Goal: Check status: Check status

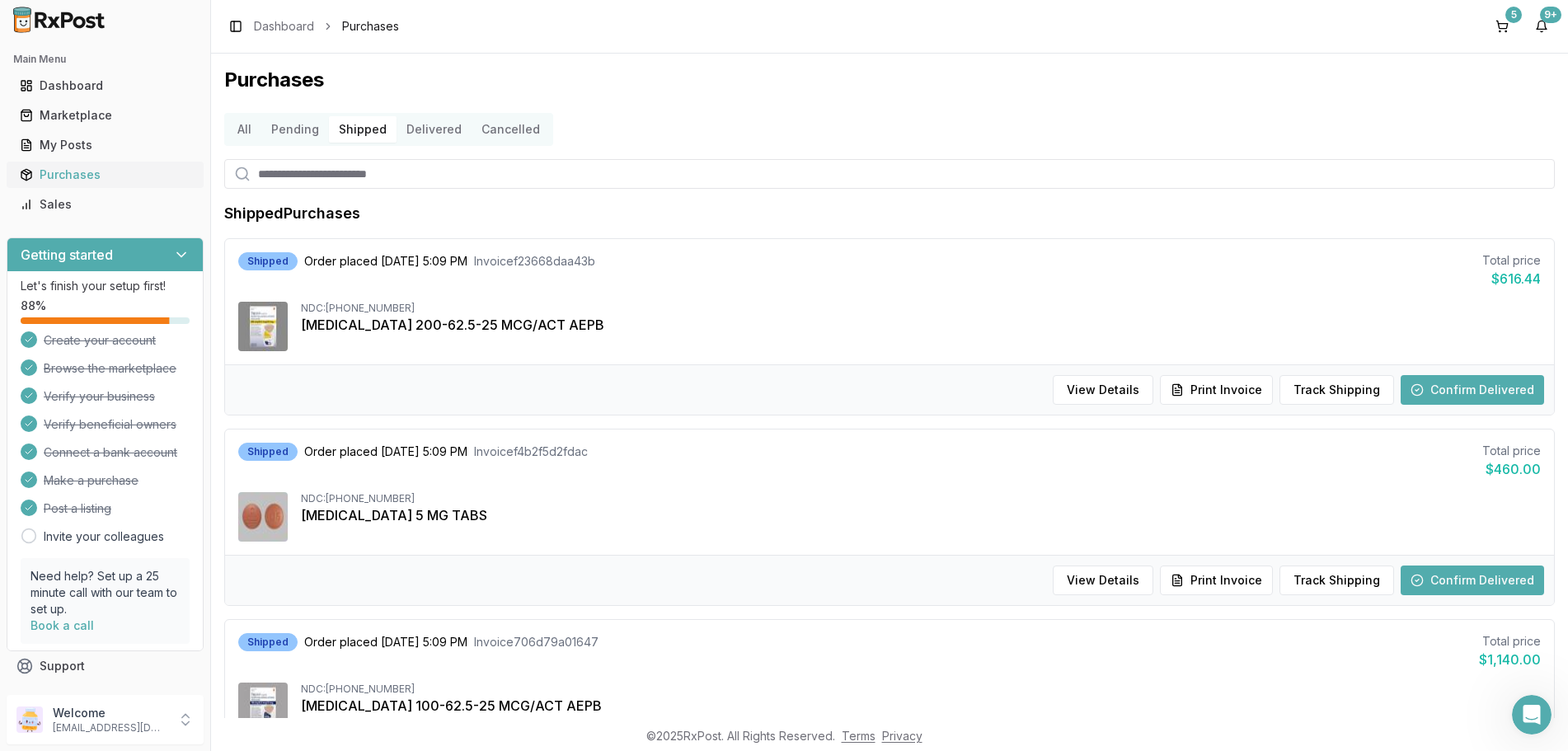
click at [59, 176] on div "Purchases" at bounding box center [104, 175] width 170 height 17
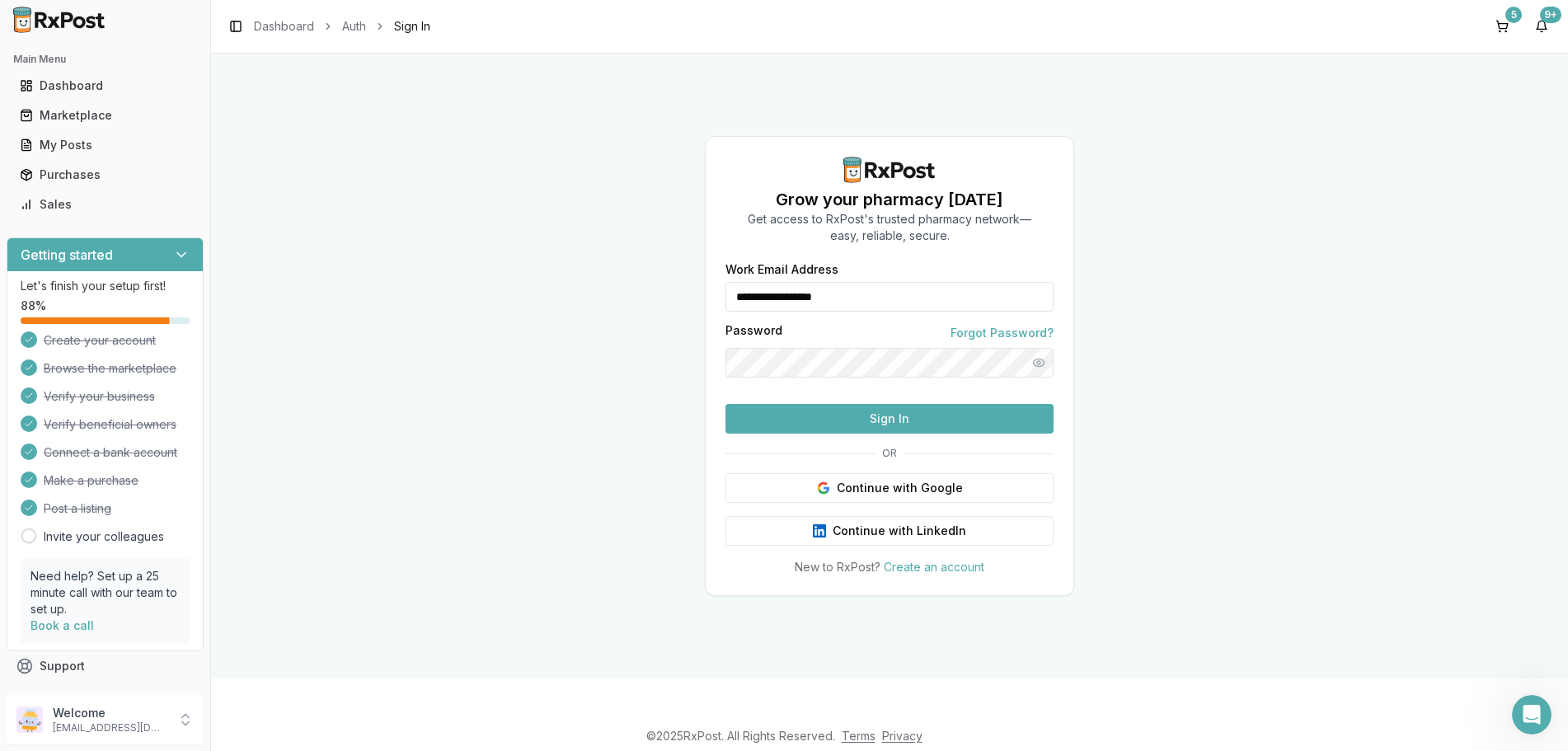
click at [830, 433] on button "Sign In" at bounding box center [889, 419] width 328 height 29
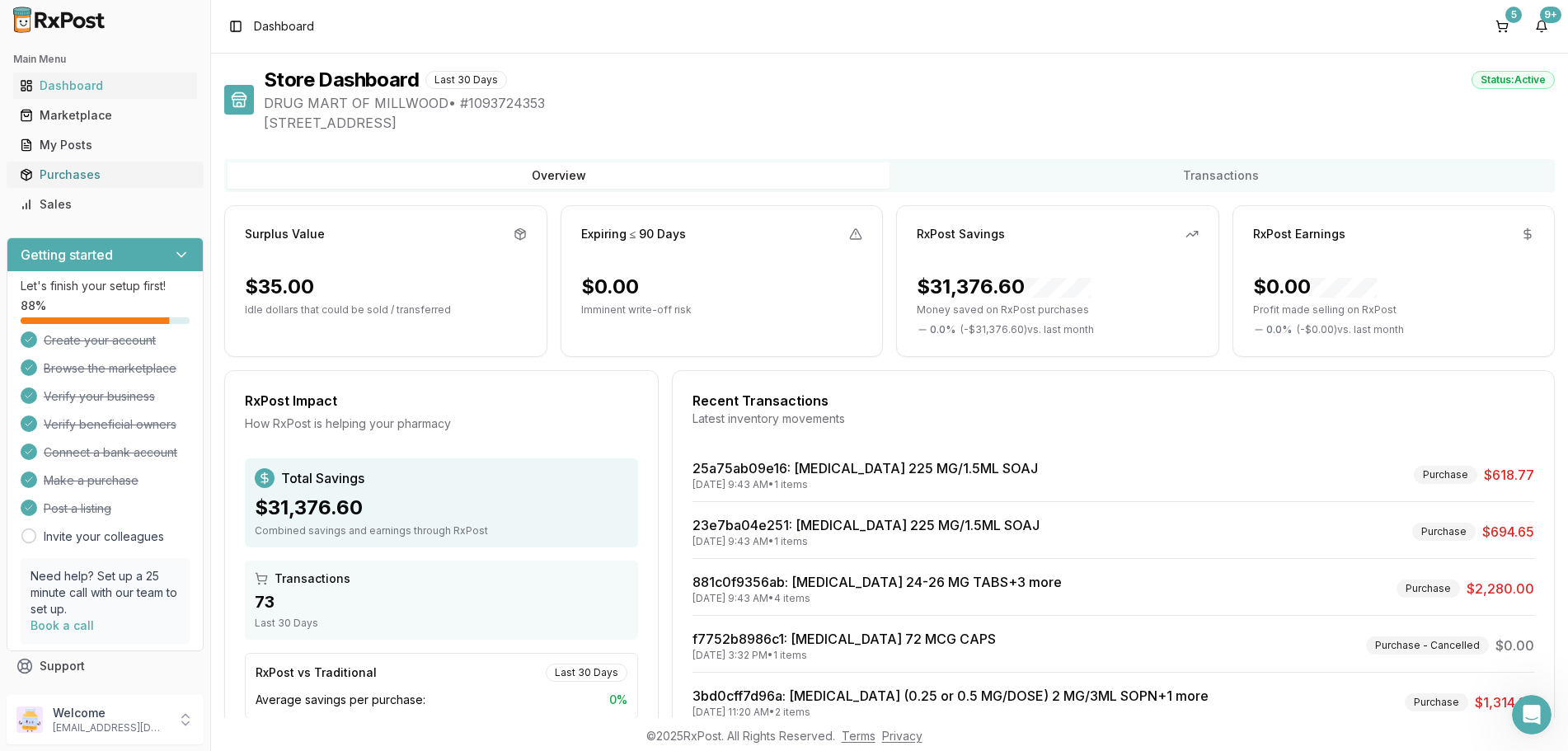
click at [69, 173] on div "Purchases" at bounding box center [104, 175] width 170 height 17
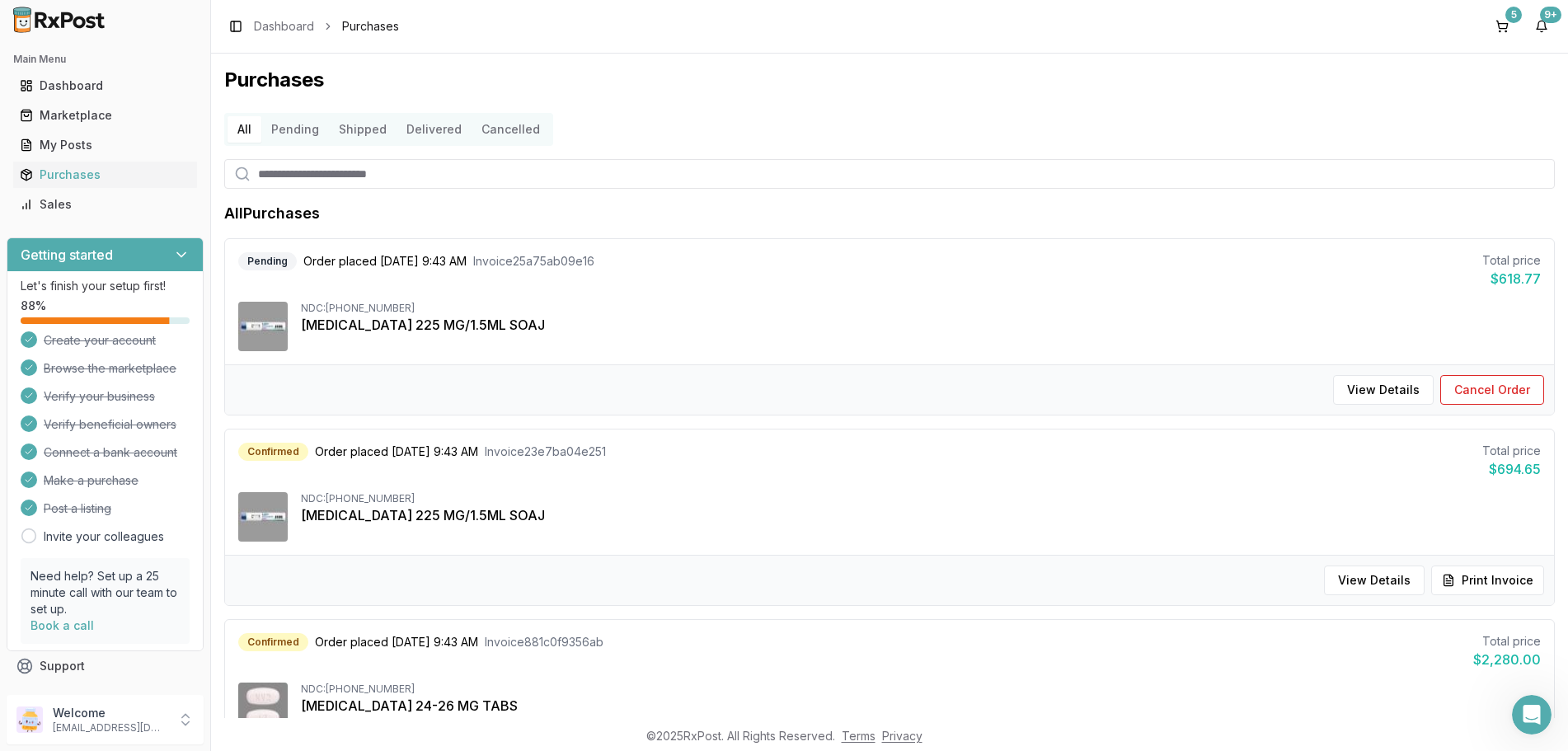
click at [429, 138] on button "Delivered" at bounding box center [434, 129] width 75 height 27
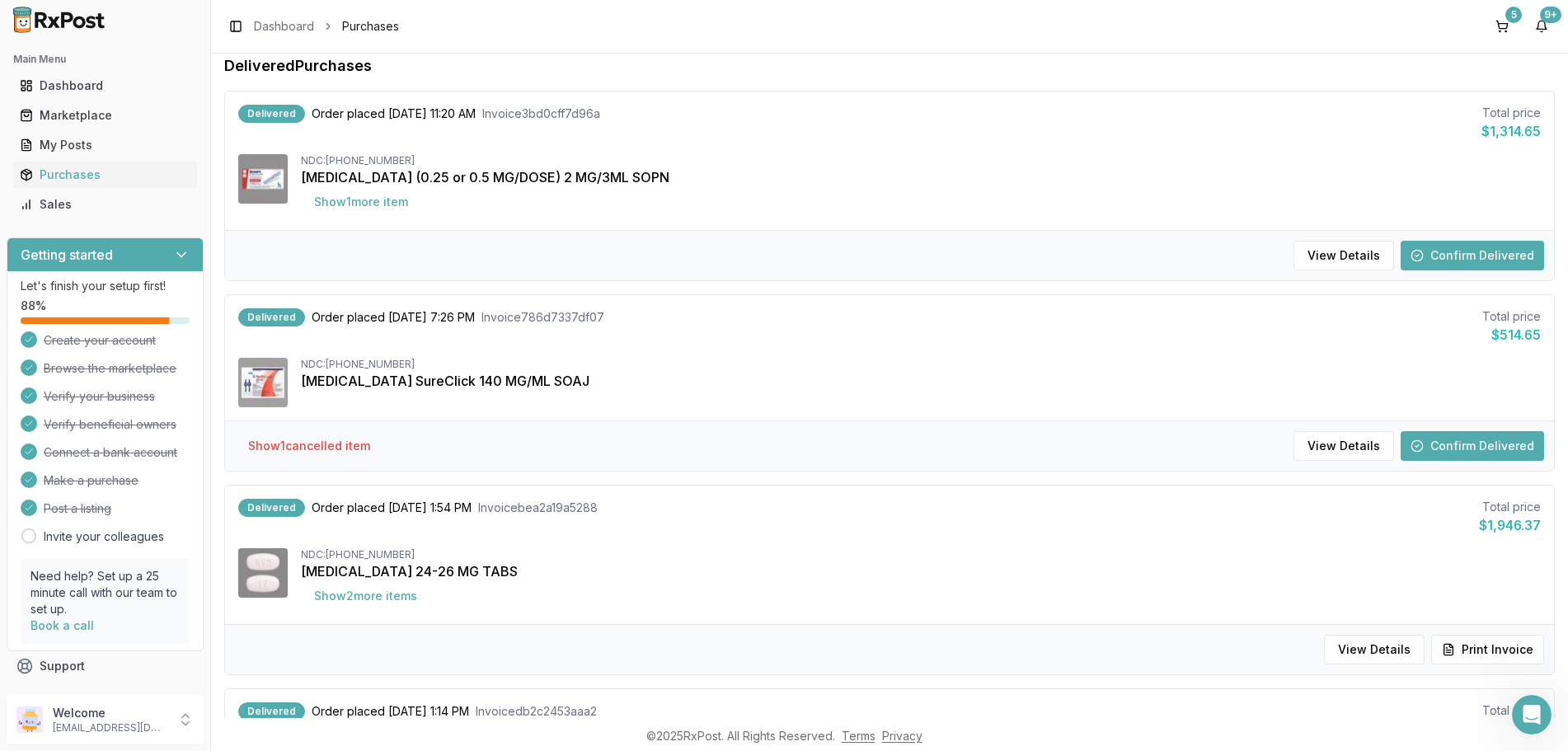
scroll to position [98, 0]
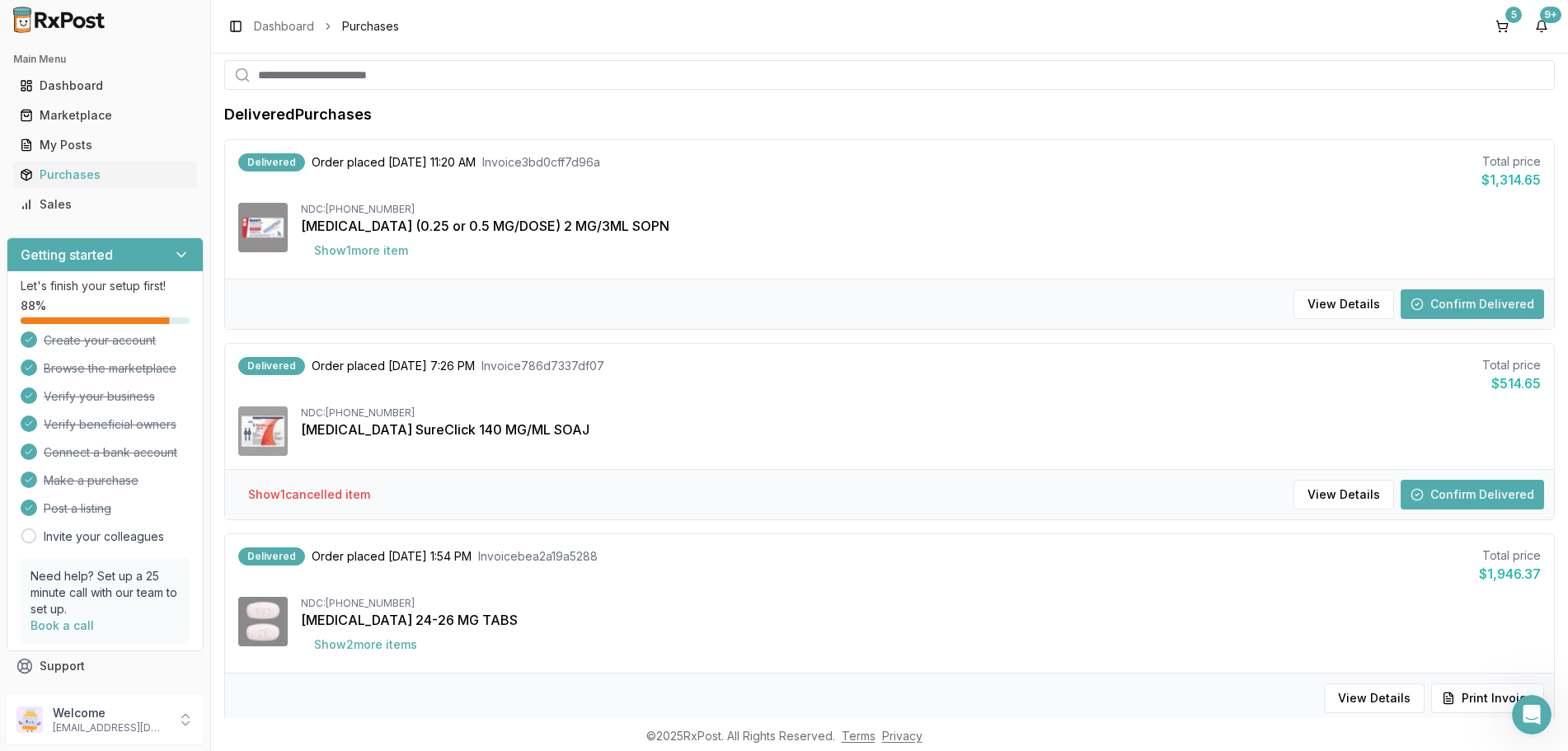
click at [1454, 302] on button "Confirm Delivered" at bounding box center [1472, 304] width 144 height 29
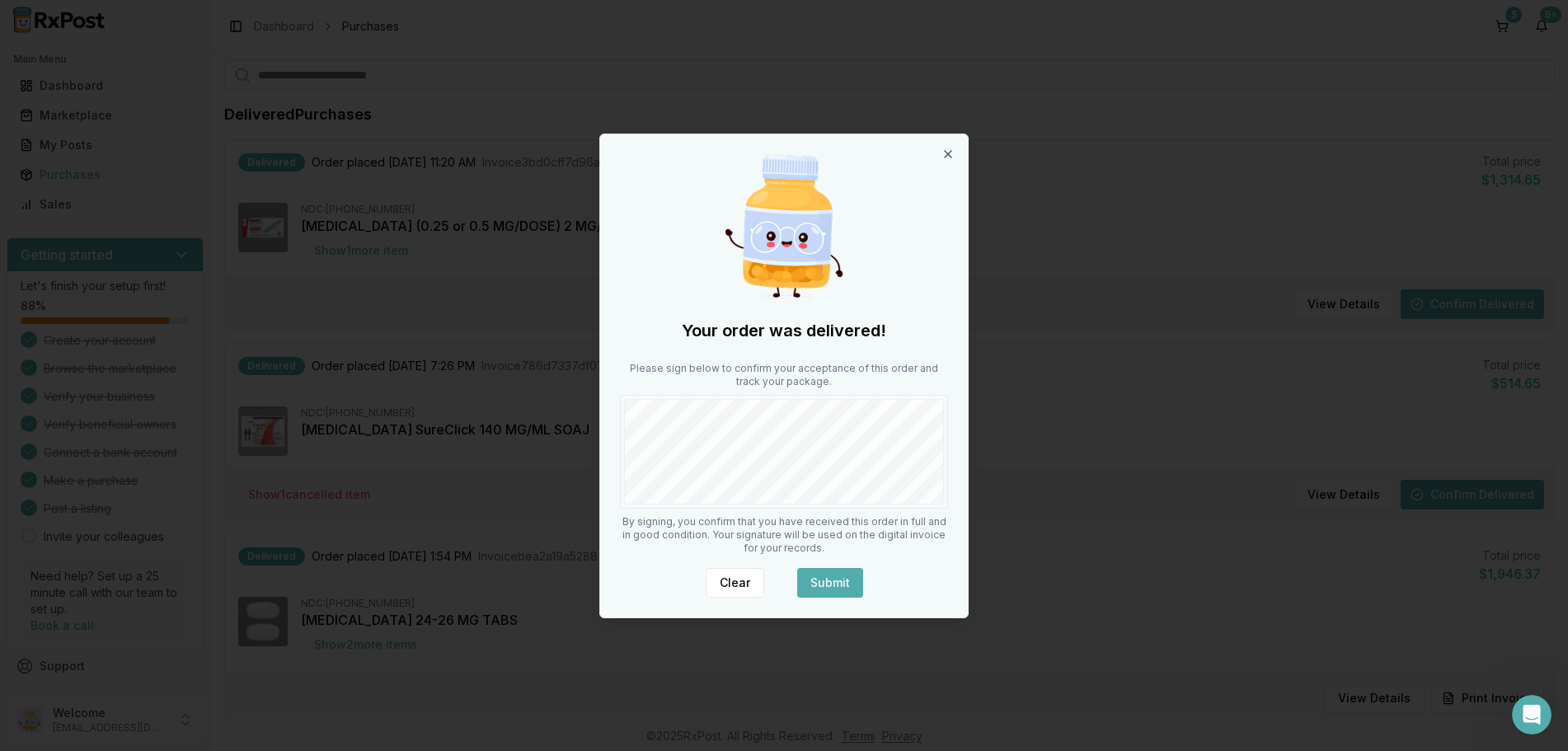
click at [835, 591] on button "Submit" at bounding box center [830, 583] width 66 height 29
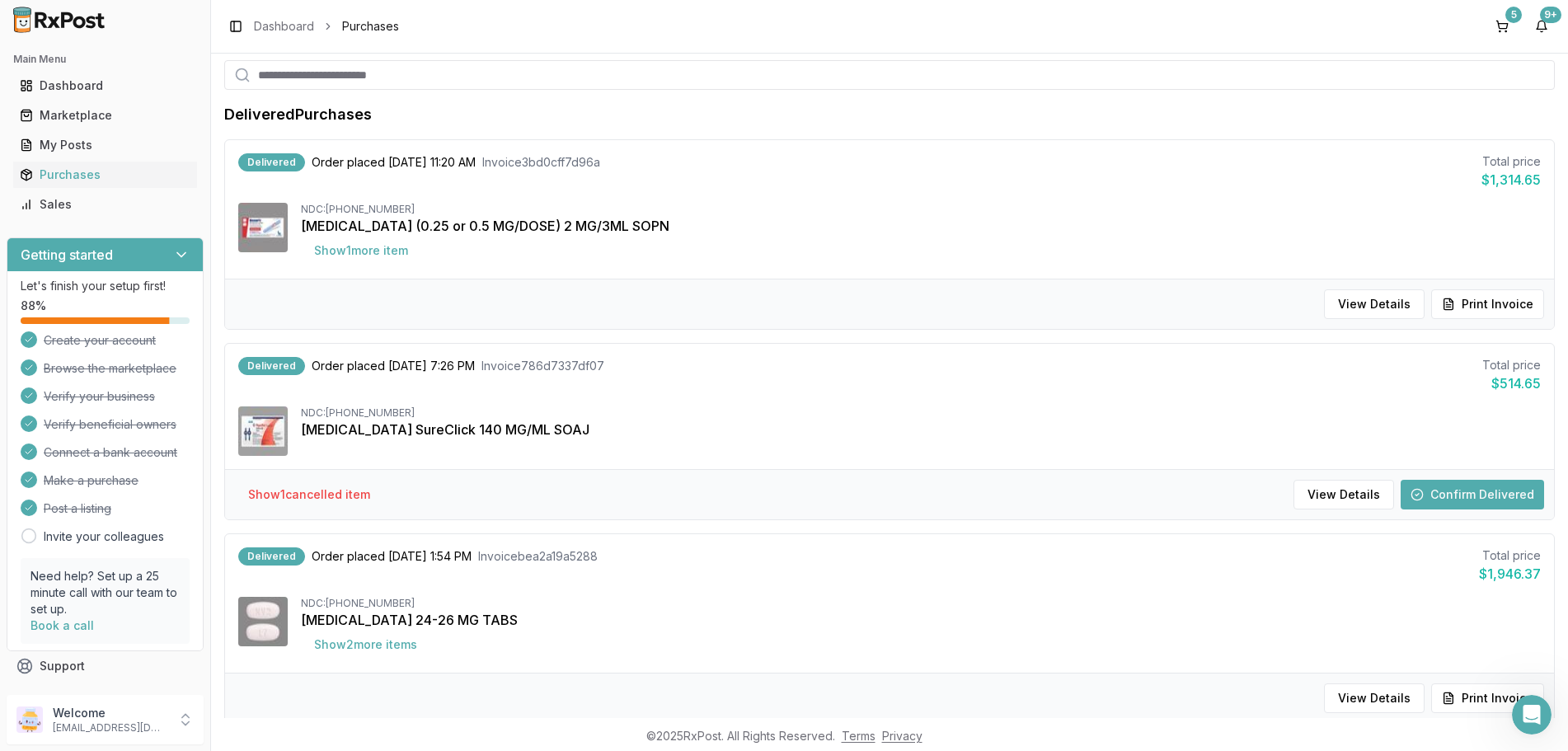
click at [1436, 482] on button "Confirm Delivered" at bounding box center [1472, 494] width 144 height 29
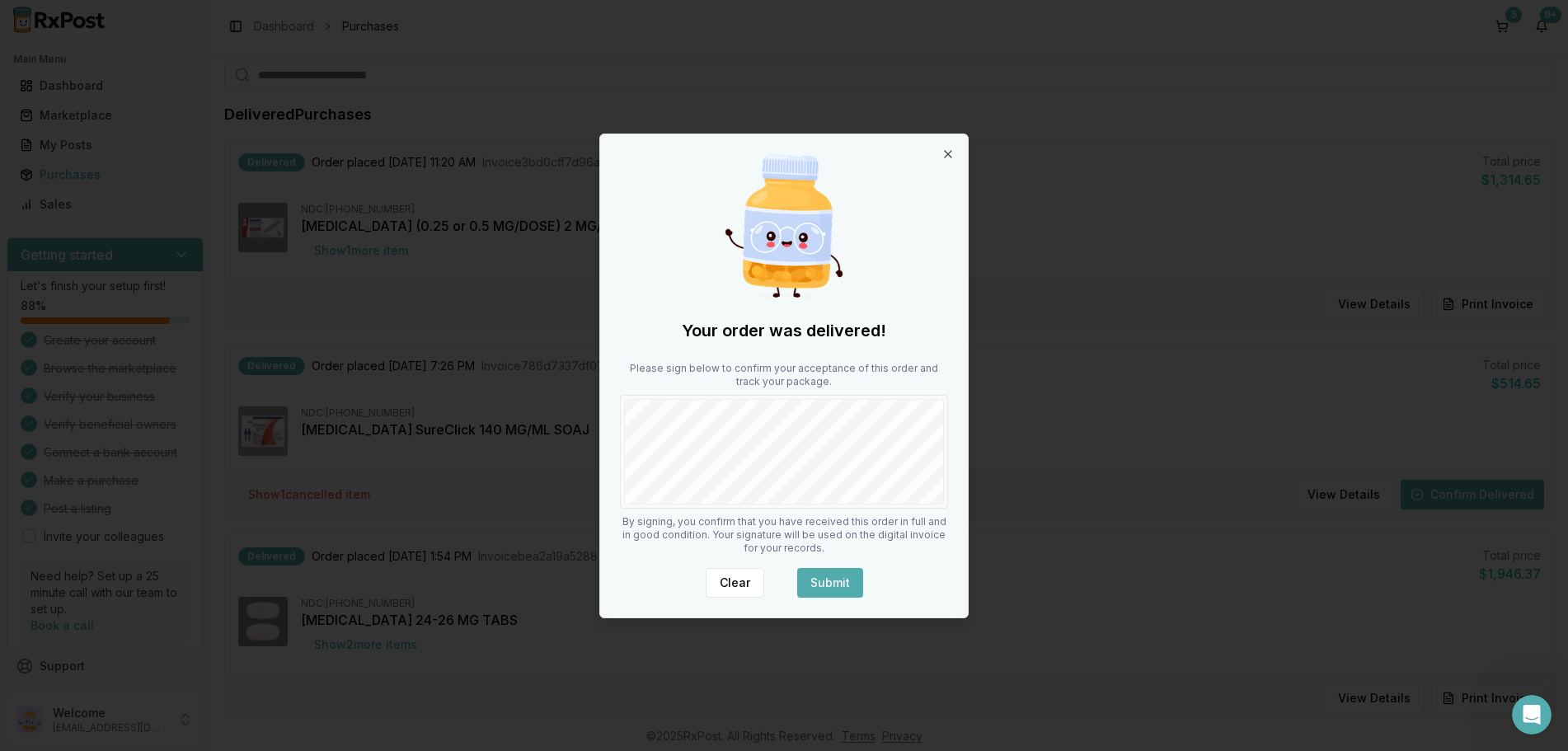
click at [830, 574] on button "Submit" at bounding box center [830, 583] width 66 height 29
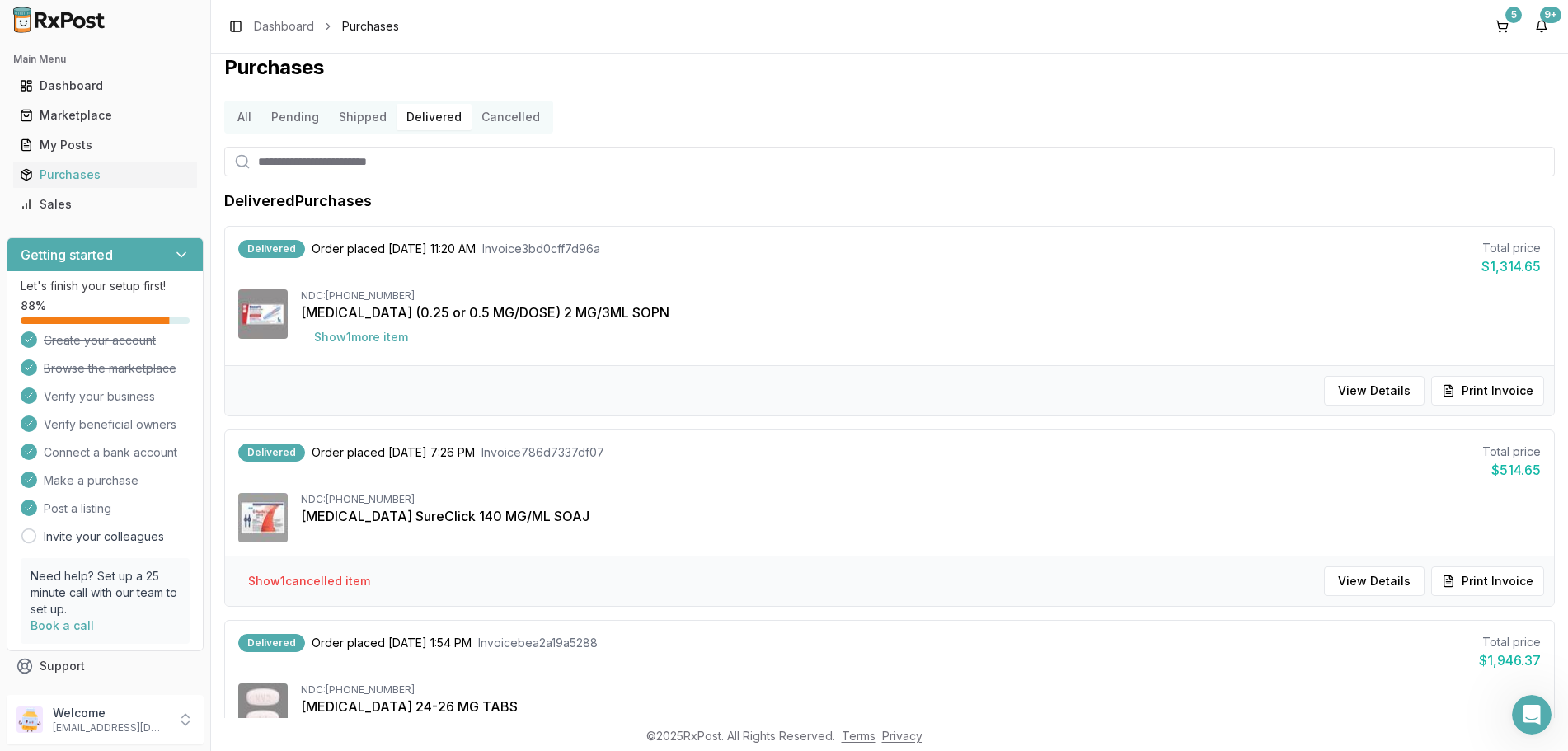
scroll to position [0, 0]
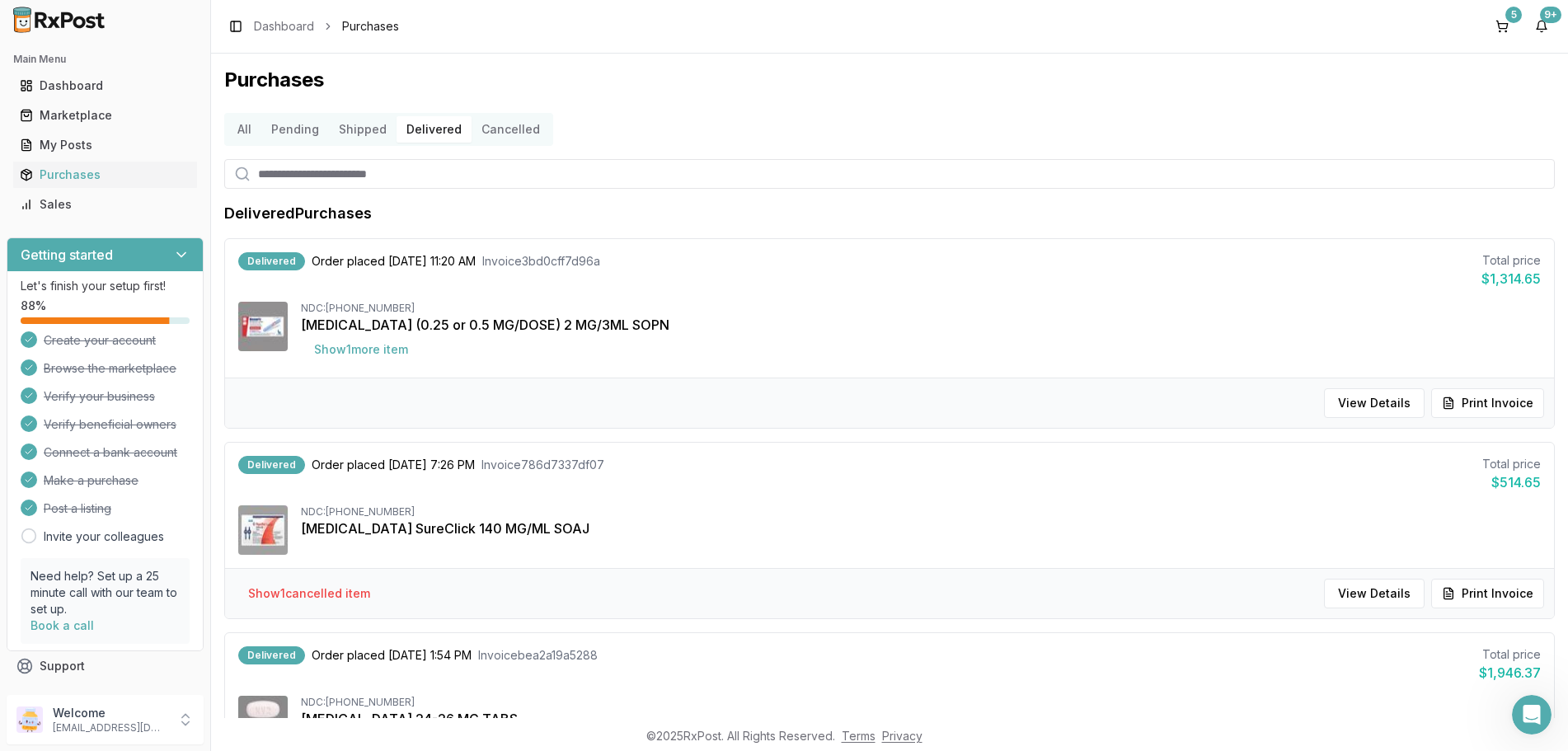
click at [361, 128] on button "Shipped" at bounding box center [362, 129] width 67 height 27
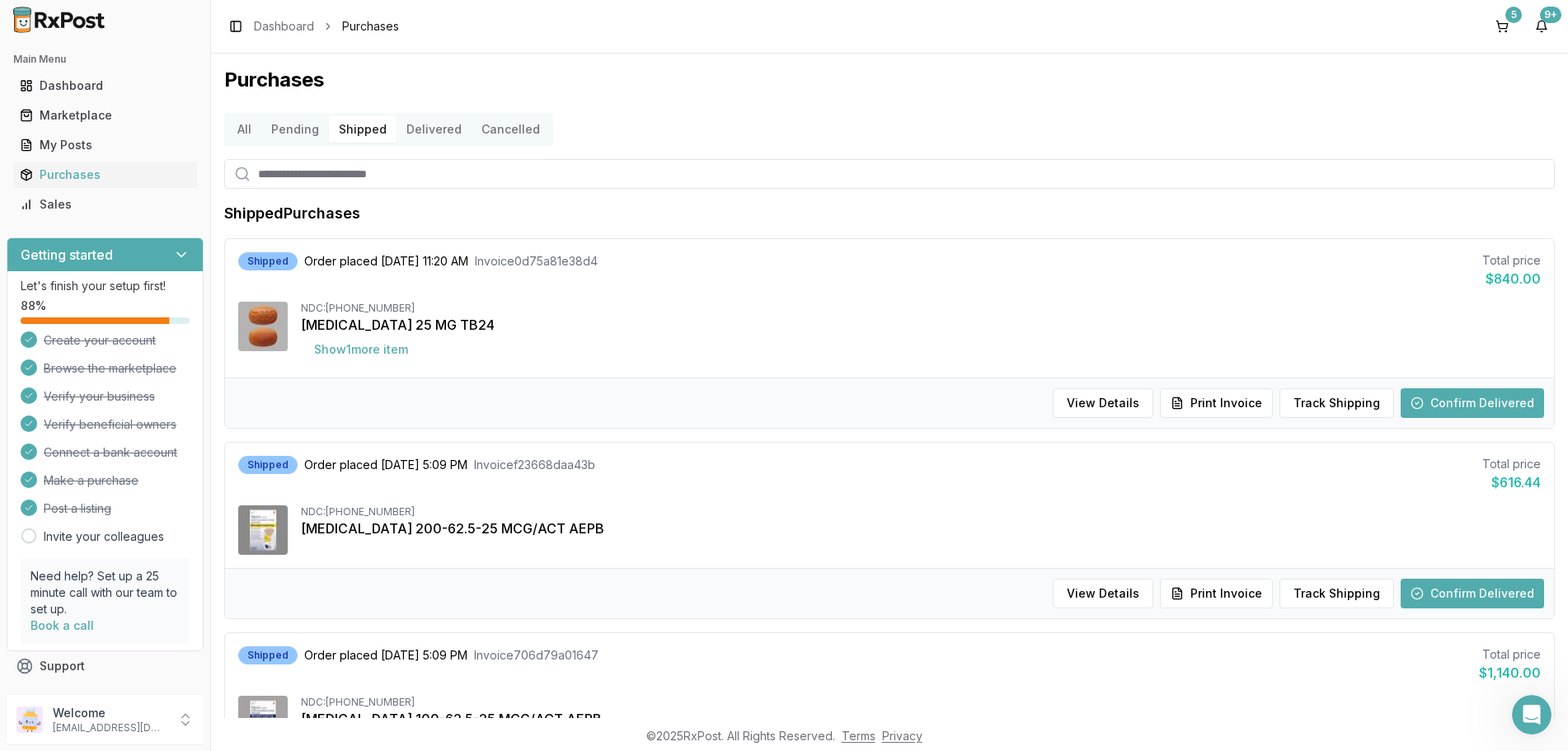
click at [429, 125] on button "Delivered" at bounding box center [434, 129] width 75 height 27
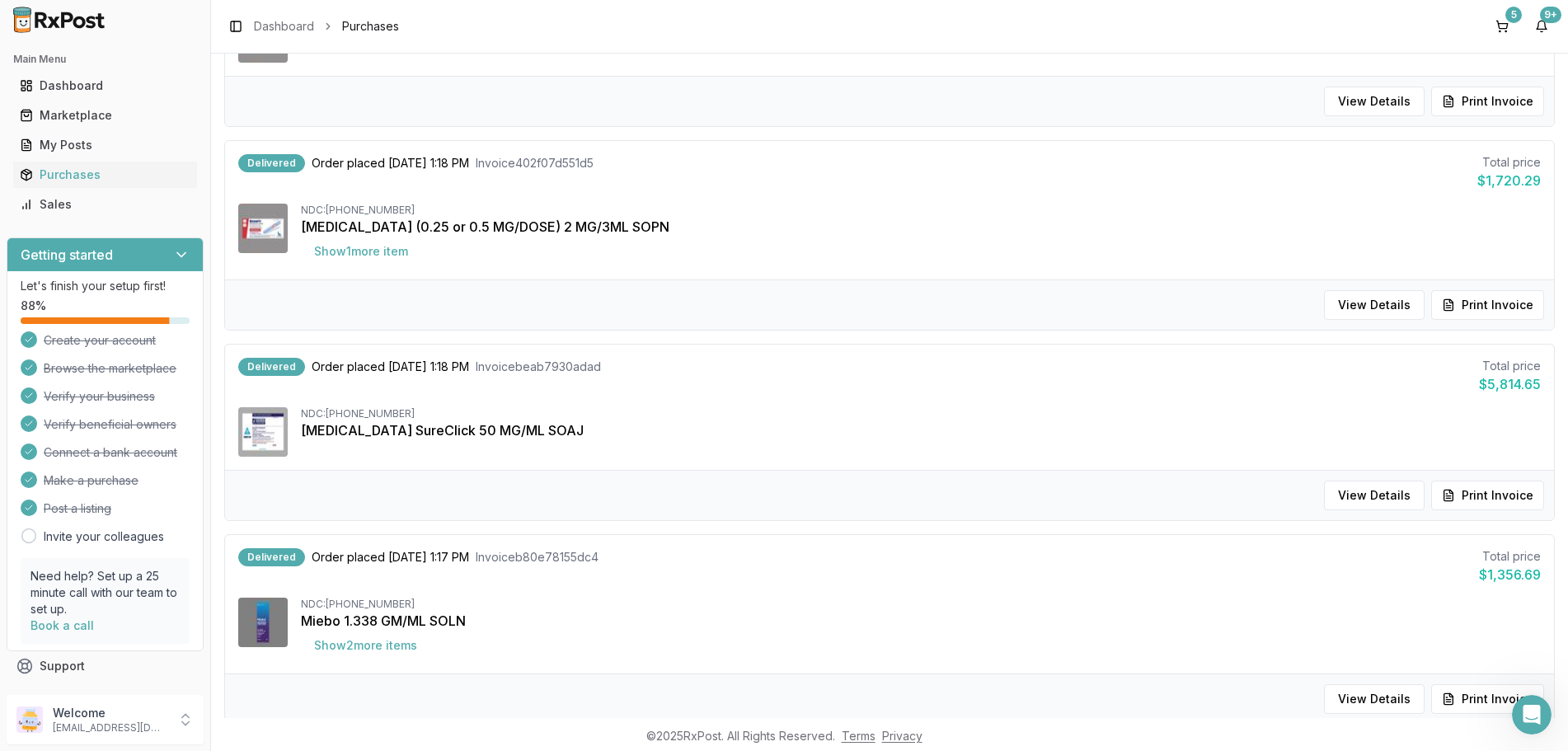
scroll to position [1572, 0]
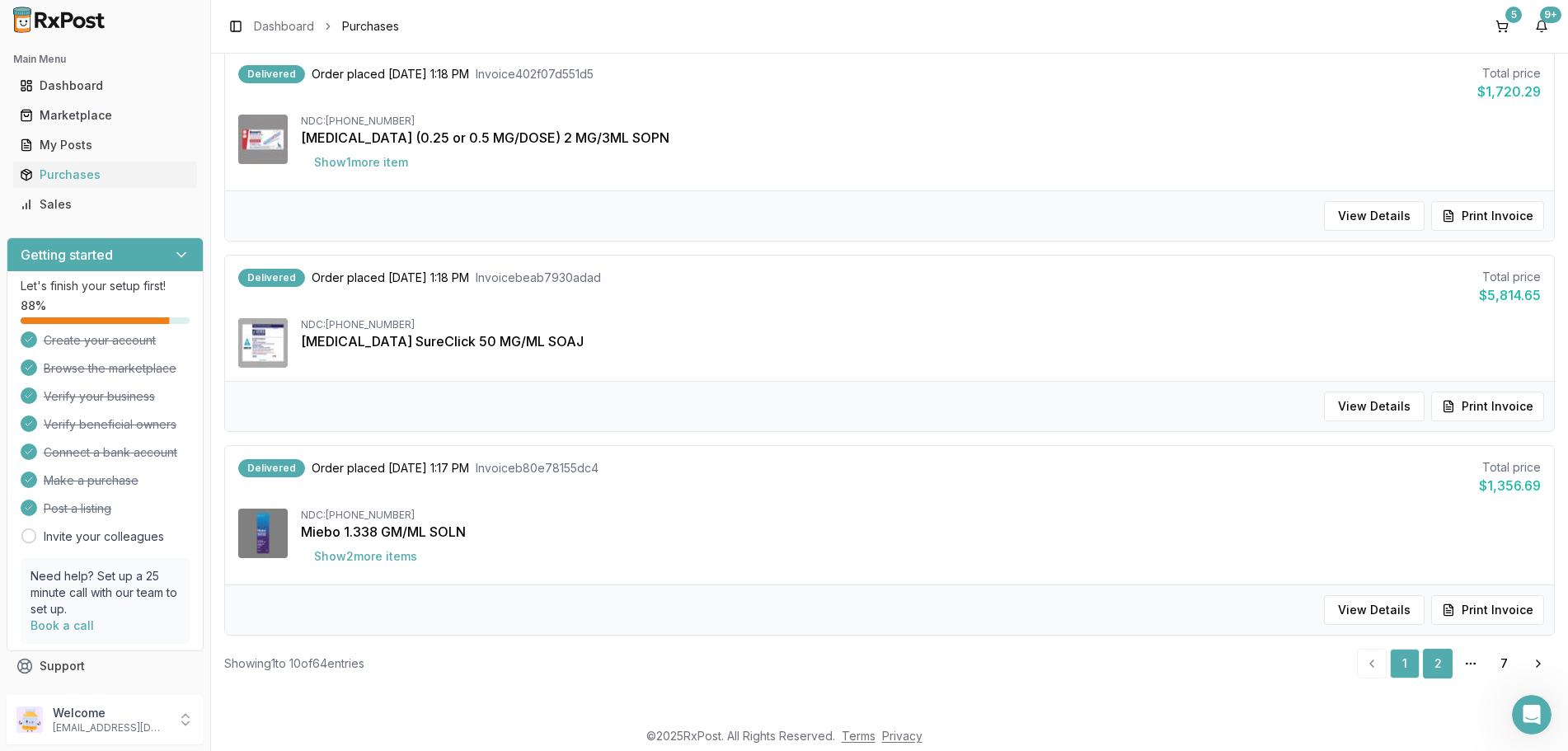
click at [1435, 655] on link "2" at bounding box center [1437, 664] width 29 height 29
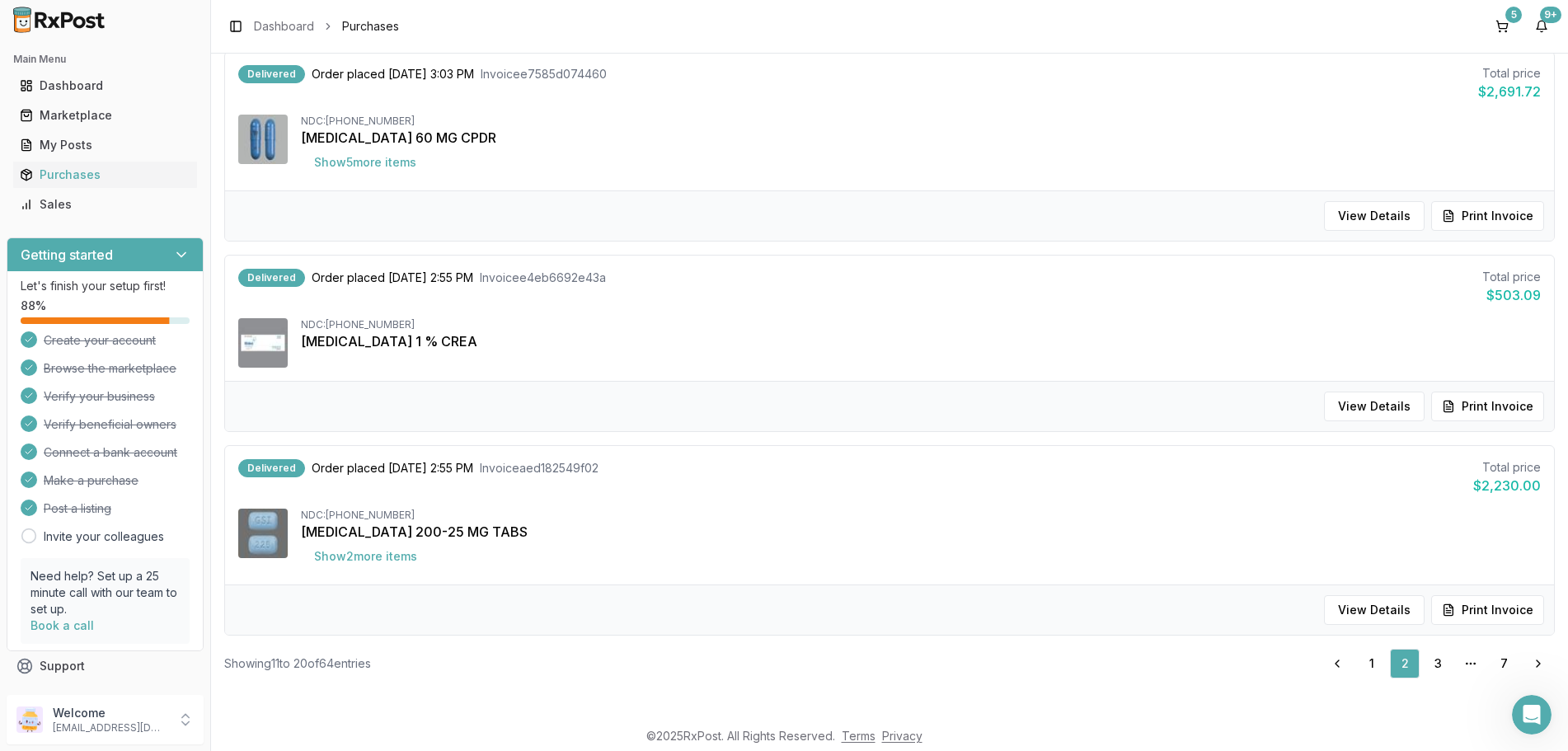
scroll to position [59, 0]
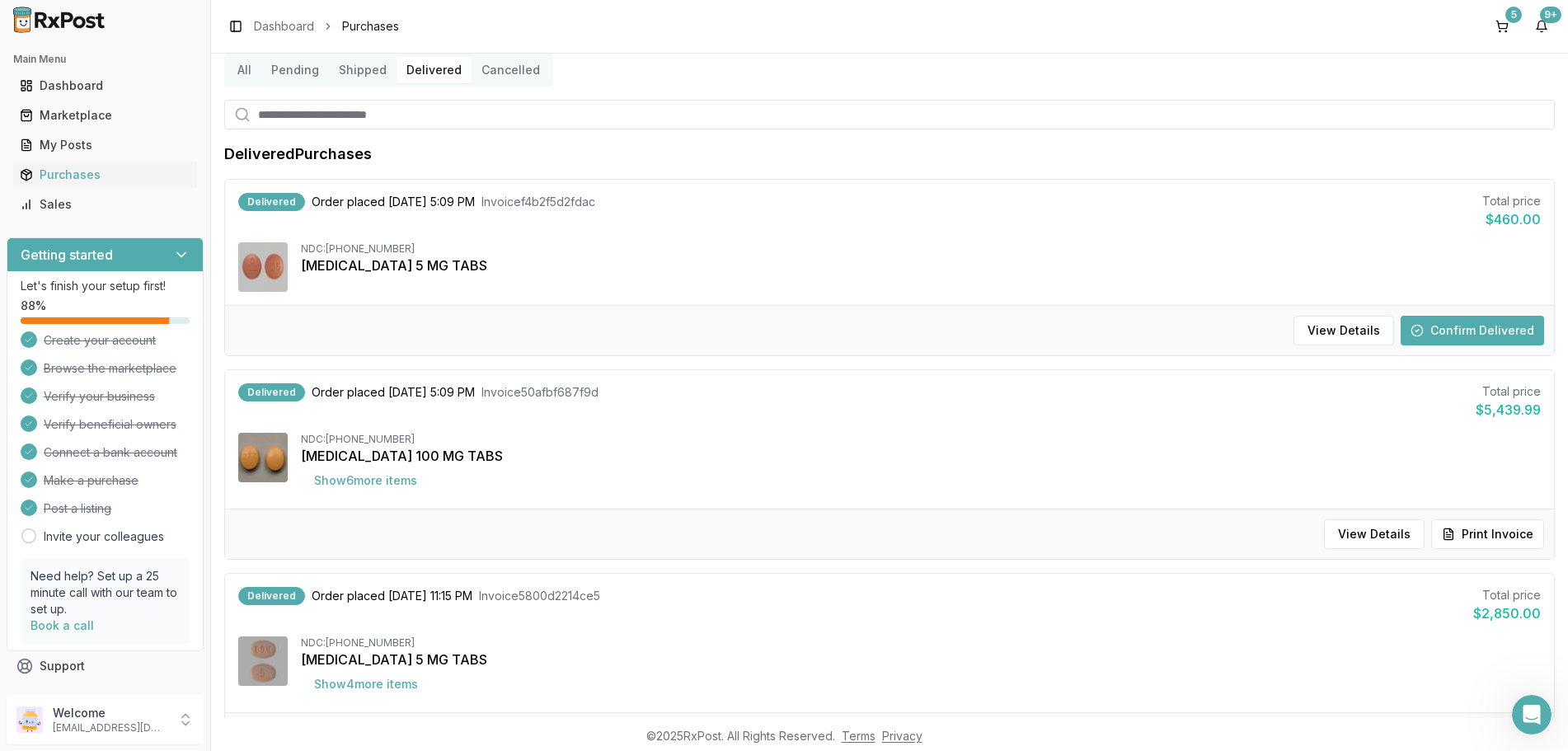
click at [1459, 333] on button "Confirm Delivered" at bounding box center [1472, 330] width 144 height 29
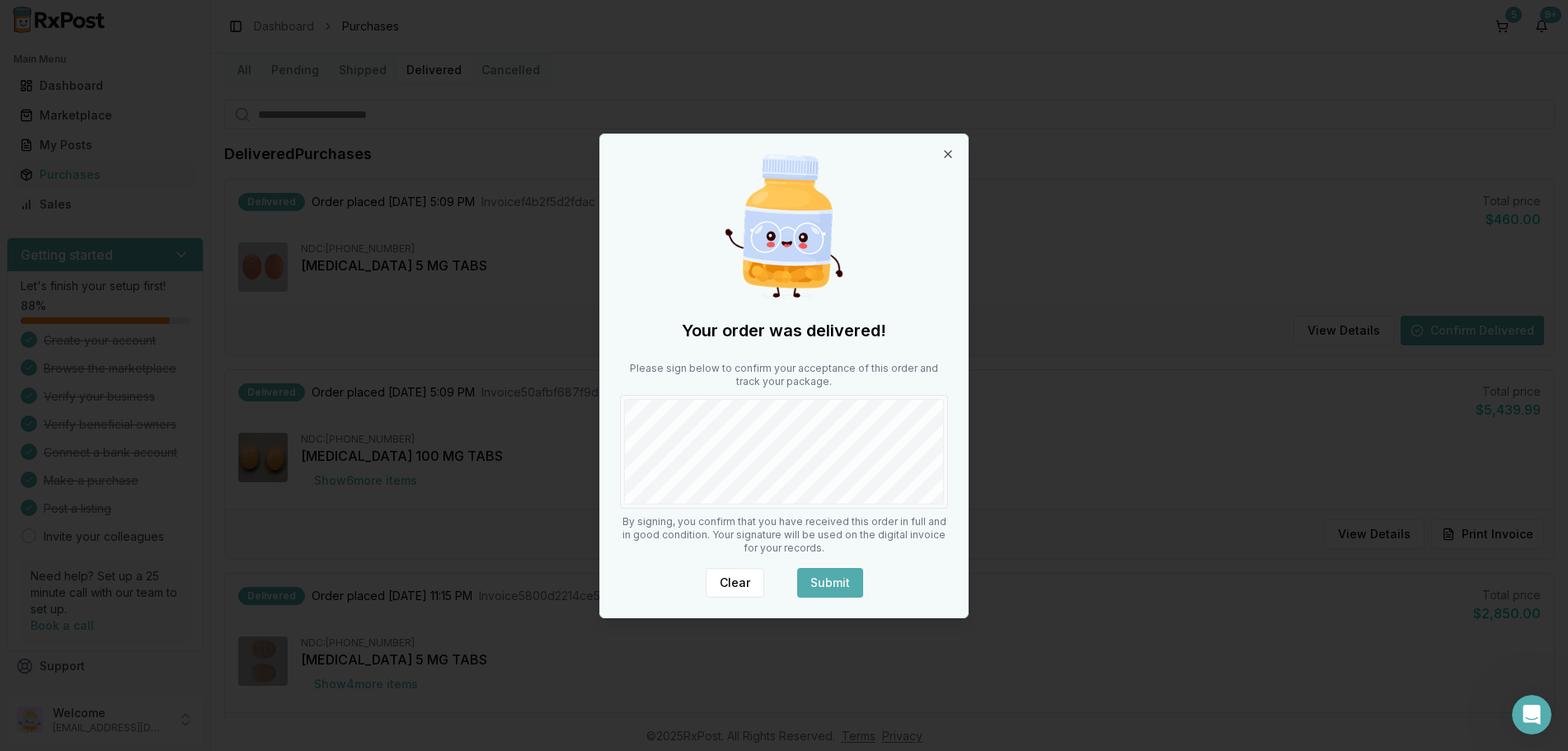
click at [836, 573] on button "Submit" at bounding box center [830, 583] width 66 height 29
